Goal: Information Seeking & Learning: Learn about a topic

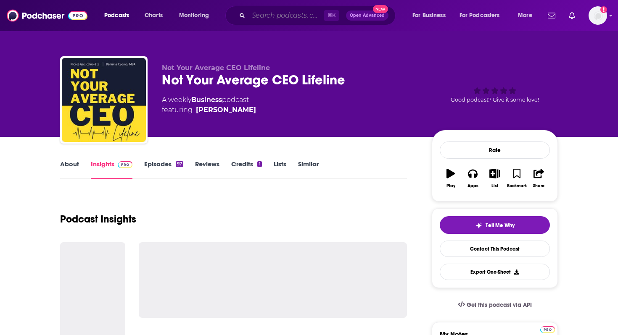
click at [262, 17] on input "Search podcasts, credits, & more..." at bounding box center [285, 15] width 75 height 13
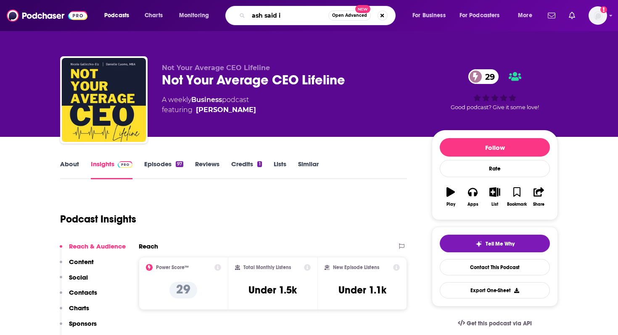
type input "[PERSON_NAME] said it"
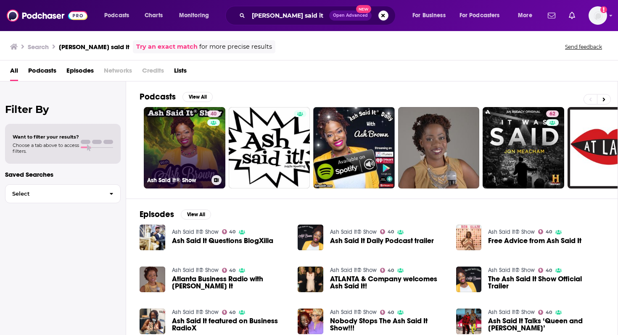
click at [201, 135] on link "40 Ash Said It® Show" at bounding box center [185, 148] width 82 height 82
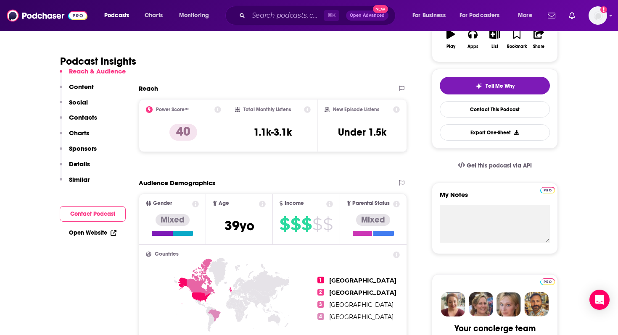
scroll to position [159, 0]
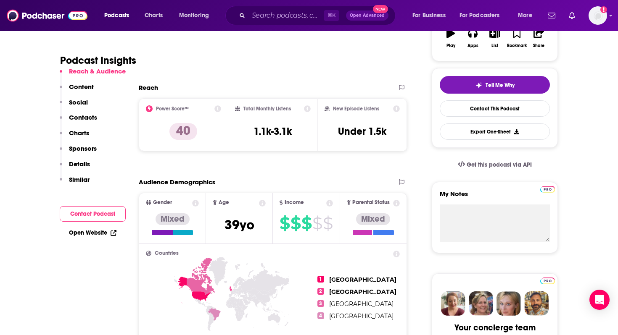
click at [218, 108] on icon at bounding box center [217, 108] width 7 height 7
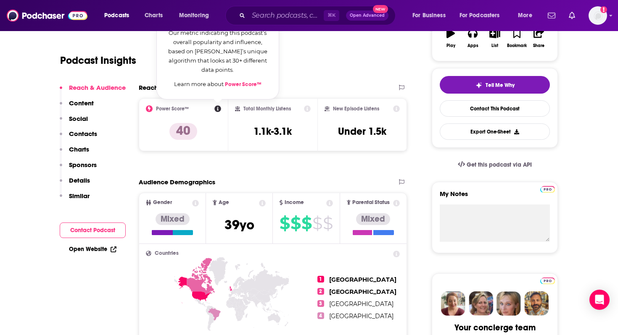
scroll to position [113, 0]
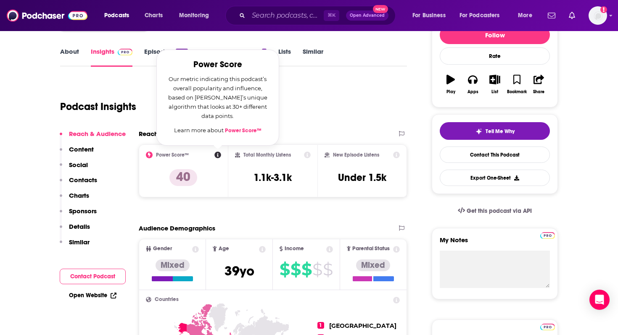
click at [206, 183] on div "Power Score™ Power Score Our metric indicating this podcast’s overall popularit…" at bounding box center [183, 171] width 75 height 39
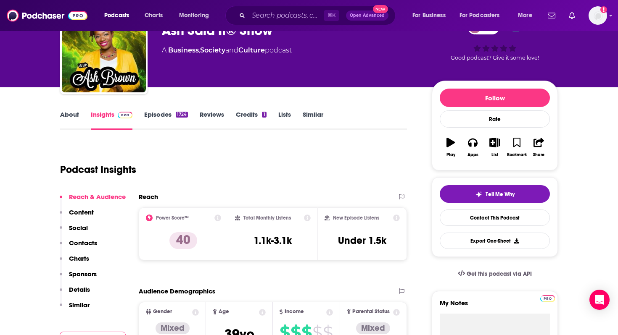
scroll to position [0, 0]
